Goal: Communication & Community: Connect with others

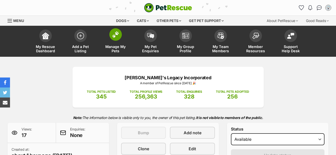
click at [115, 38] on img at bounding box center [115, 34] width 7 height 7
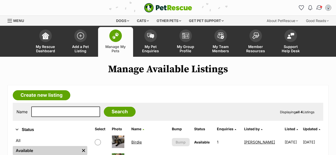
click at [319, 7] on img "Conversations" at bounding box center [319, 8] width 7 height 7
